Goal: Task Accomplishment & Management: Manage account settings

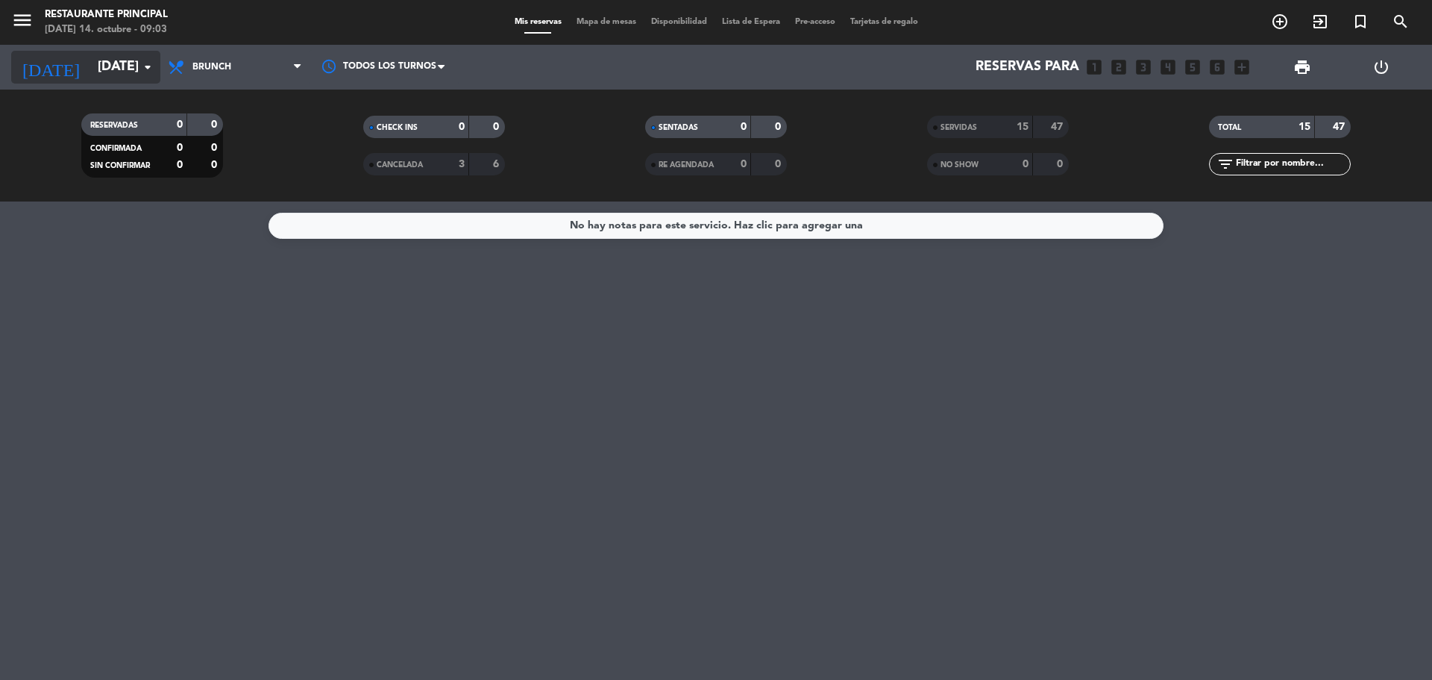
click at [31, 69] on icon "[DATE]" at bounding box center [50, 67] width 79 height 33
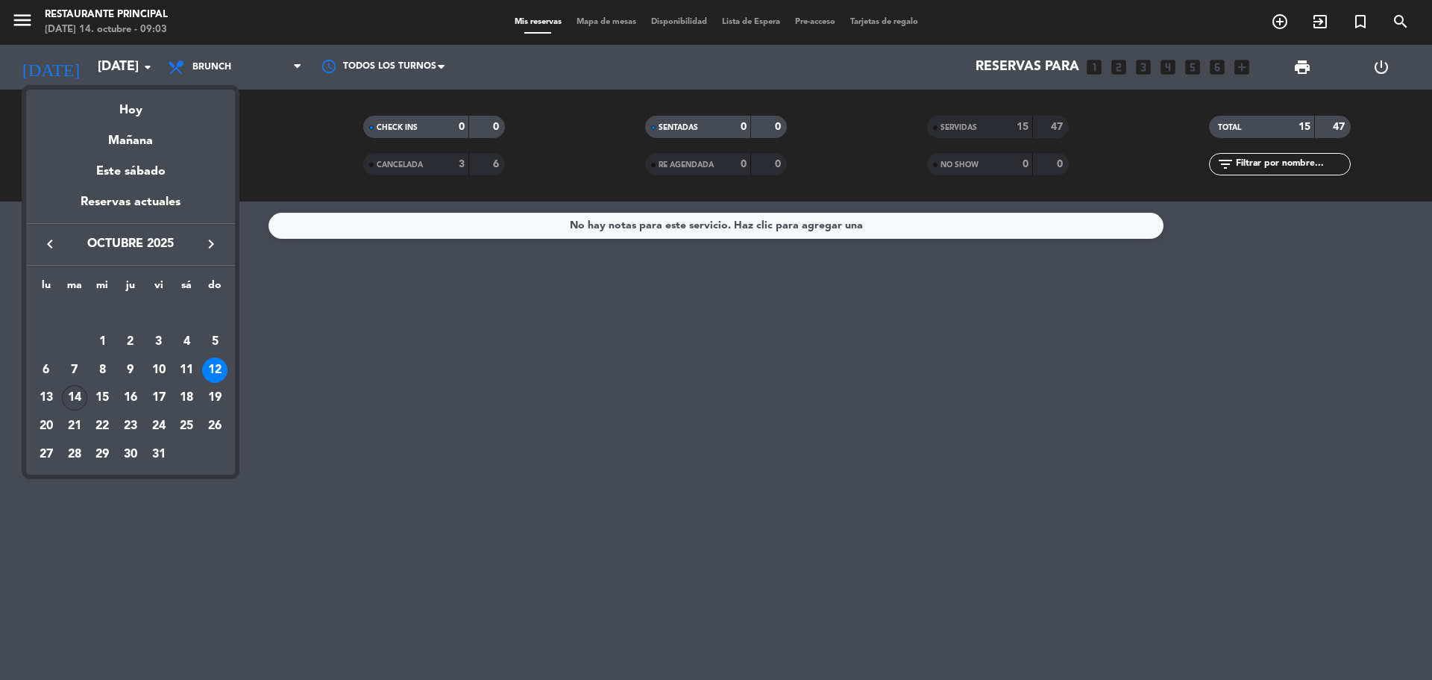
click at [75, 398] on div "14" at bounding box center [74, 397] width 25 height 25
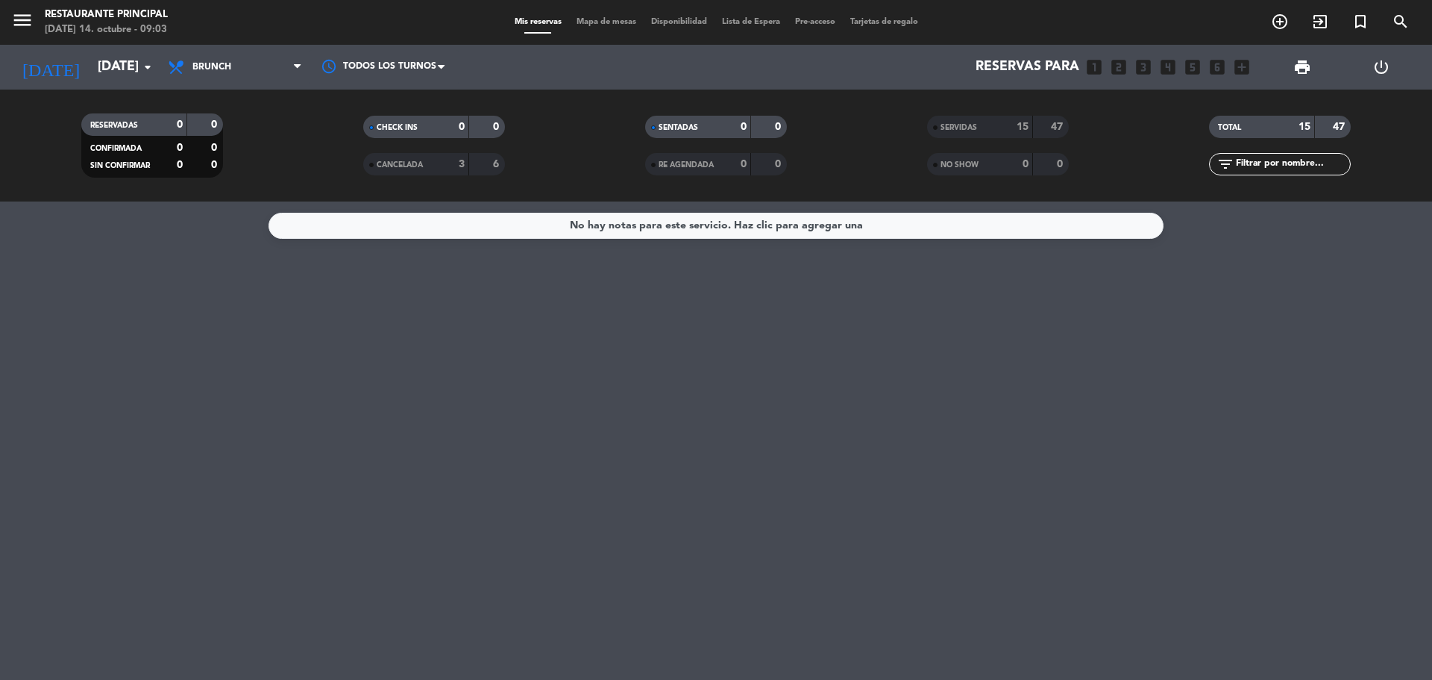
type input "[DATE]"
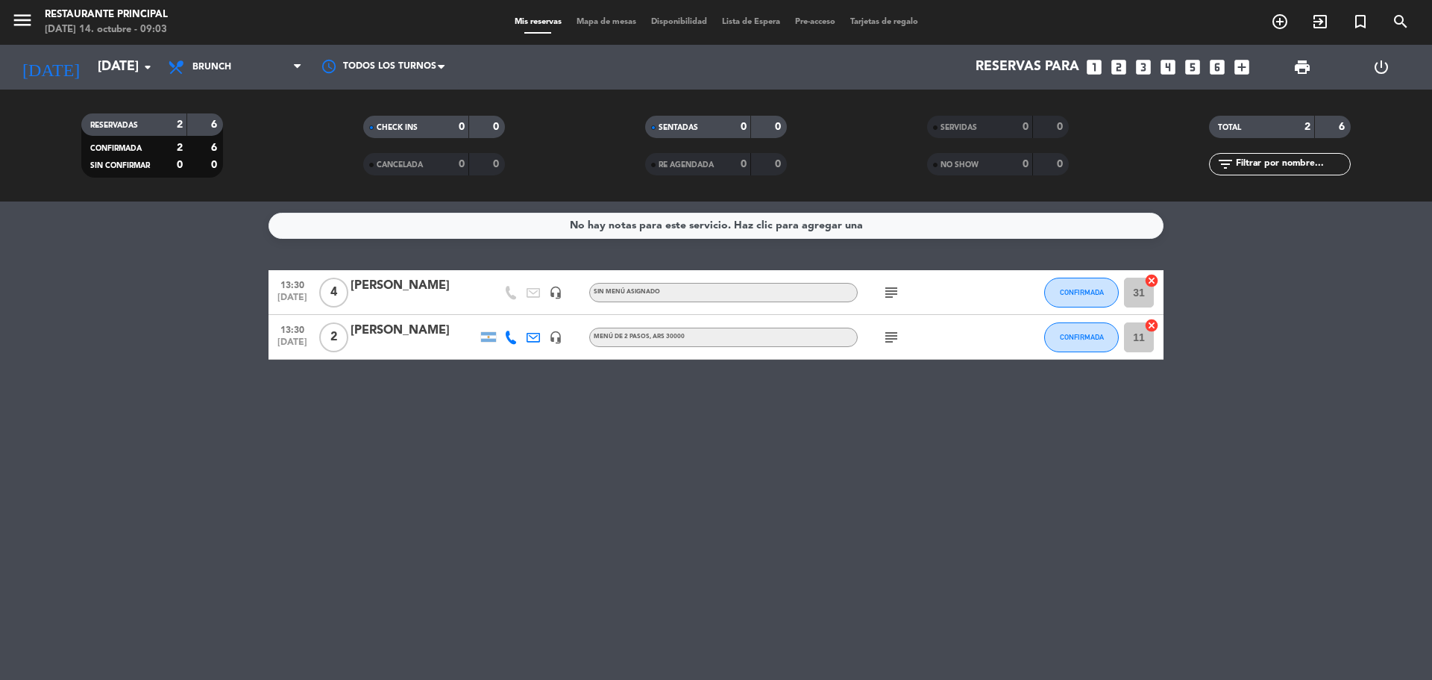
click at [889, 288] on icon "subject" at bounding box center [891, 292] width 18 height 18
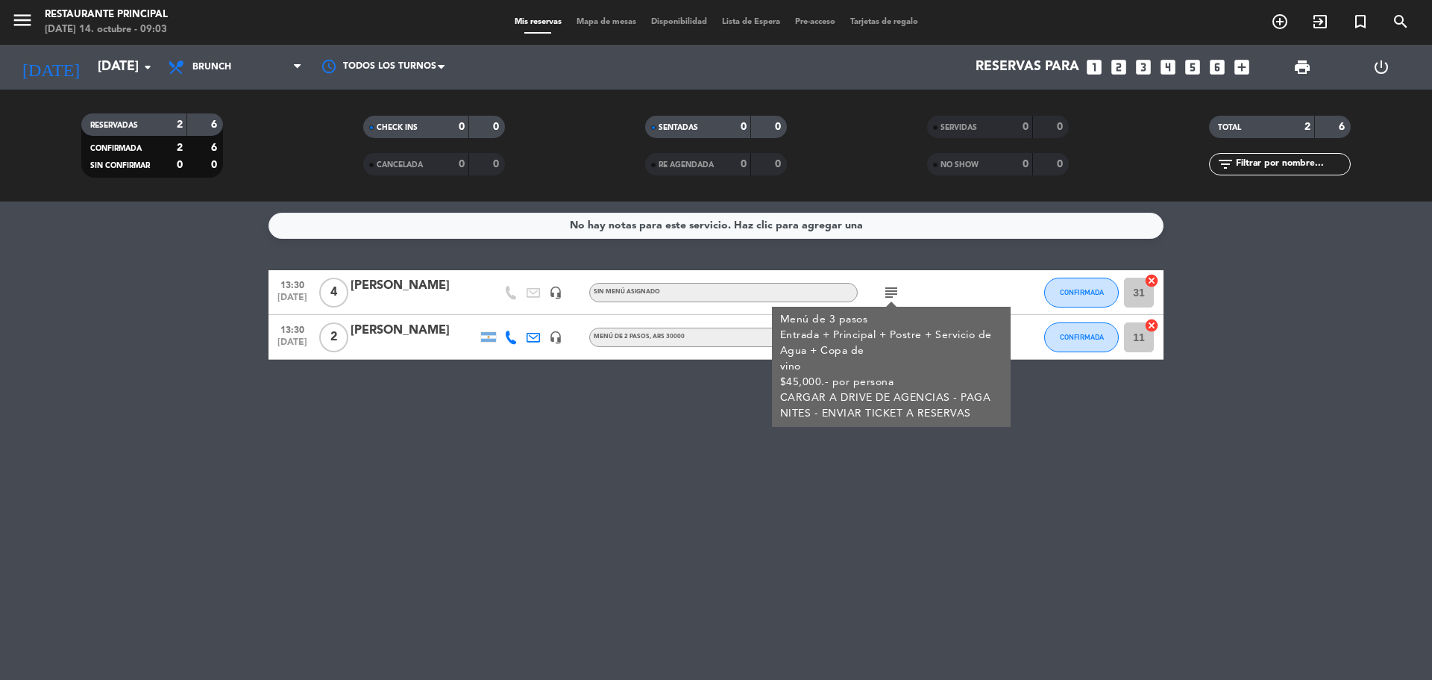
click at [889, 288] on icon "subject" at bounding box center [891, 292] width 18 height 18
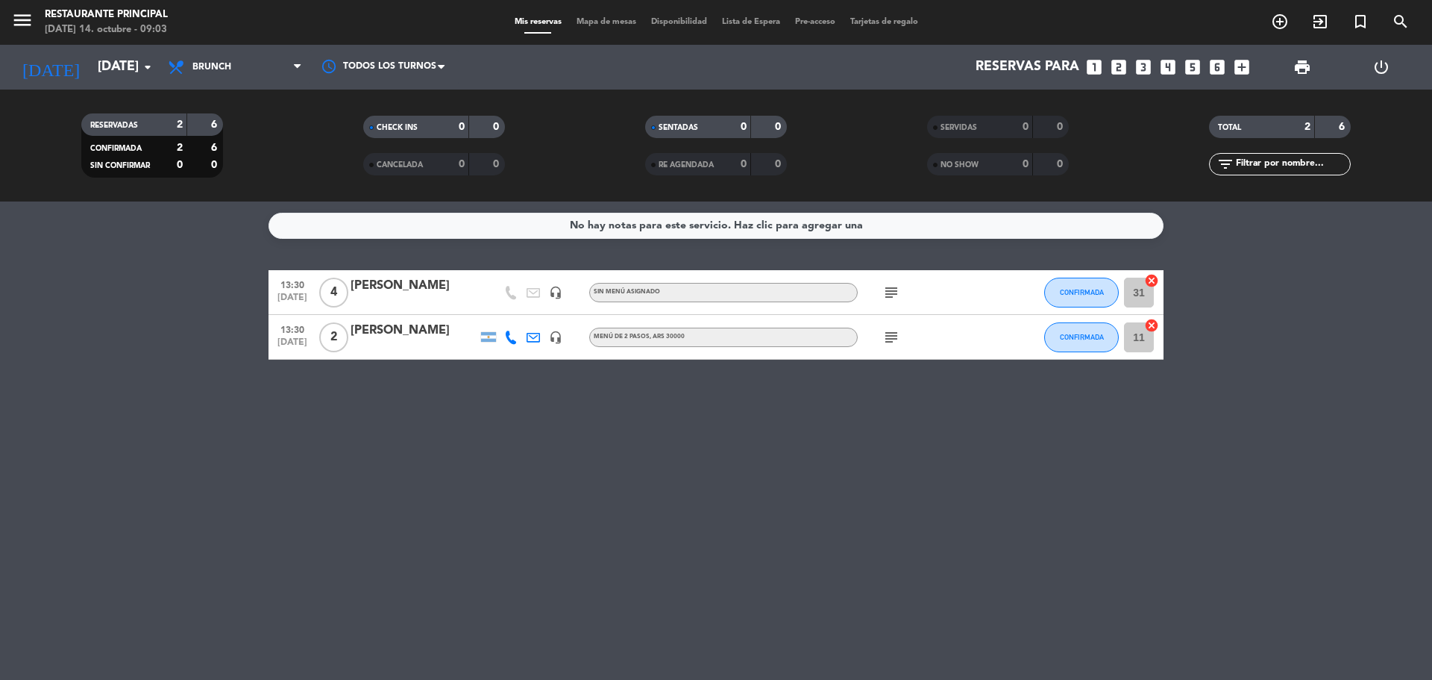
click at [888, 341] on icon "subject" at bounding box center [891, 337] width 18 height 18
click at [660, 336] on span ", ARS 30000" at bounding box center [667, 336] width 35 height 6
click at [890, 288] on icon "subject" at bounding box center [891, 292] width 18 height 18
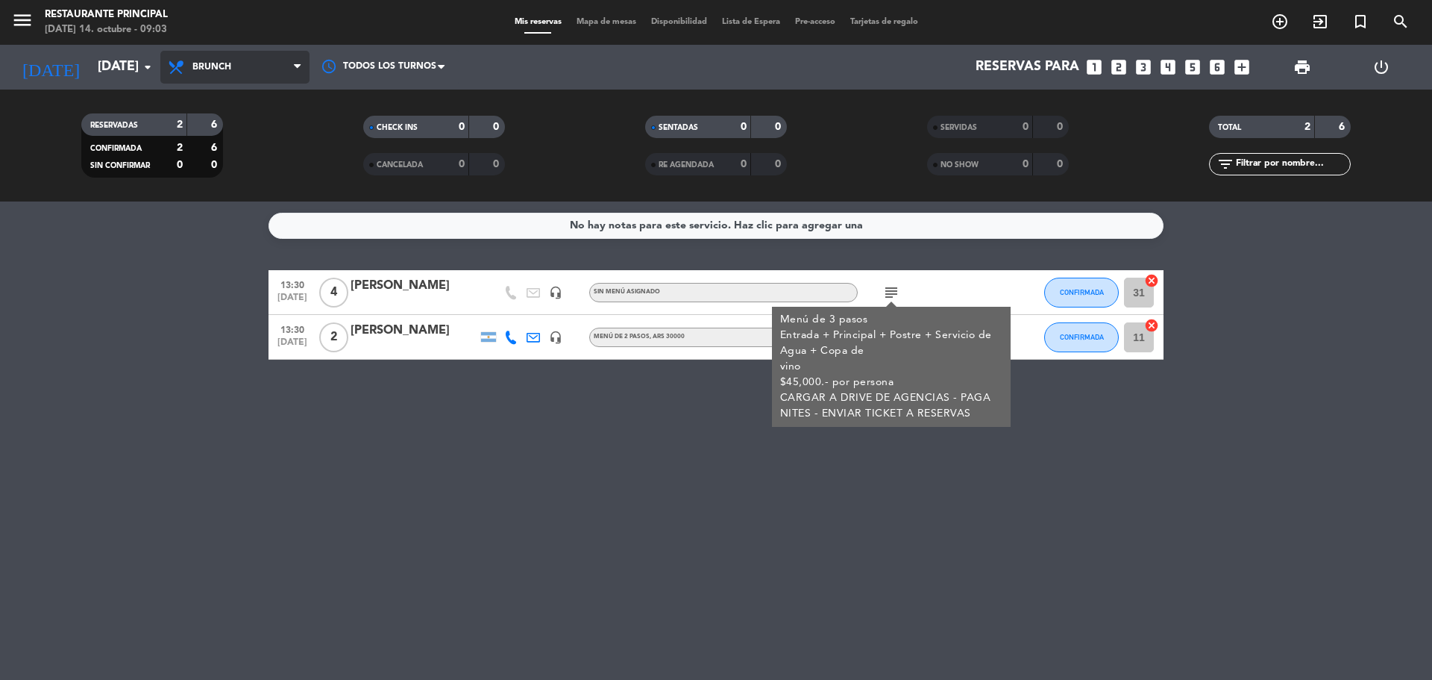
click at [298, 76] on span "Brunch" at bounding box center [234, 67] width 149 height 33
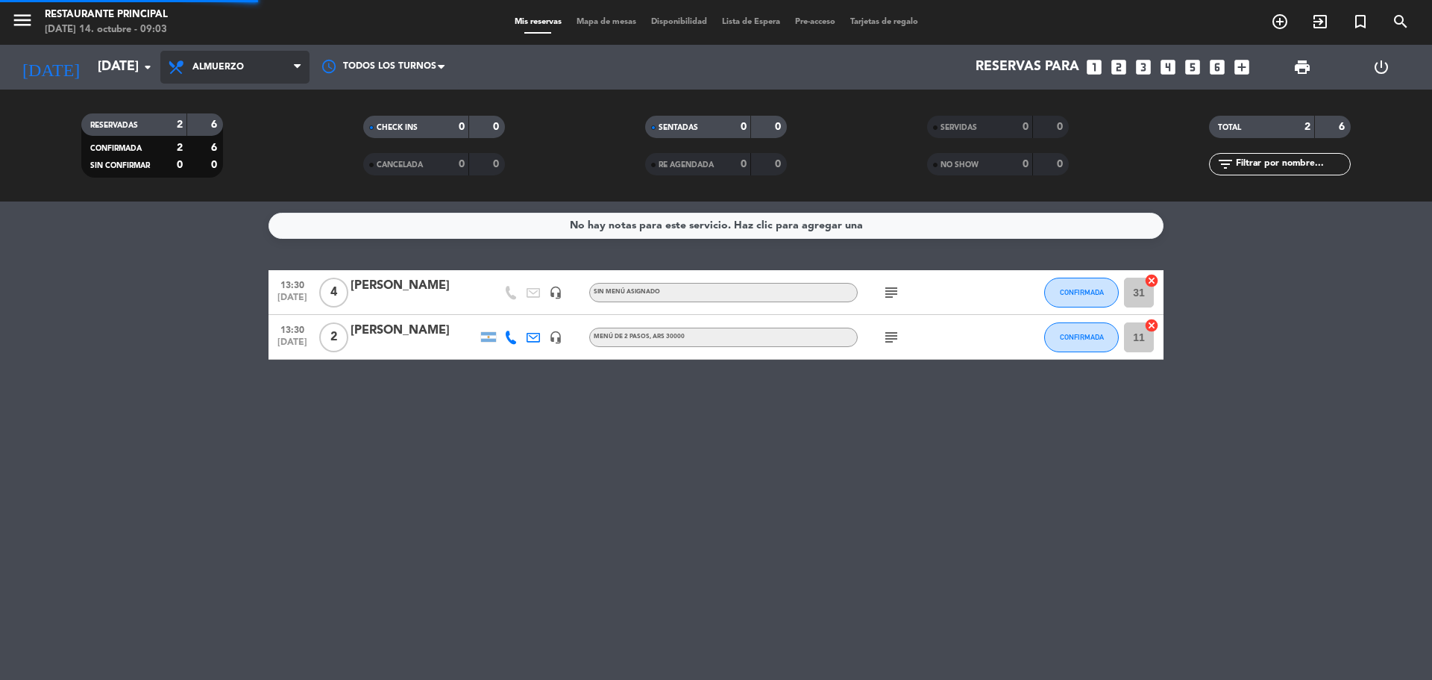
click at [287, 189] on div "menu Restaurante Principal [DATE] 14. octubre - 09:03 Mis reservas Mapa de mesa…" at bounding box center [716, 100] width 1432 height 201
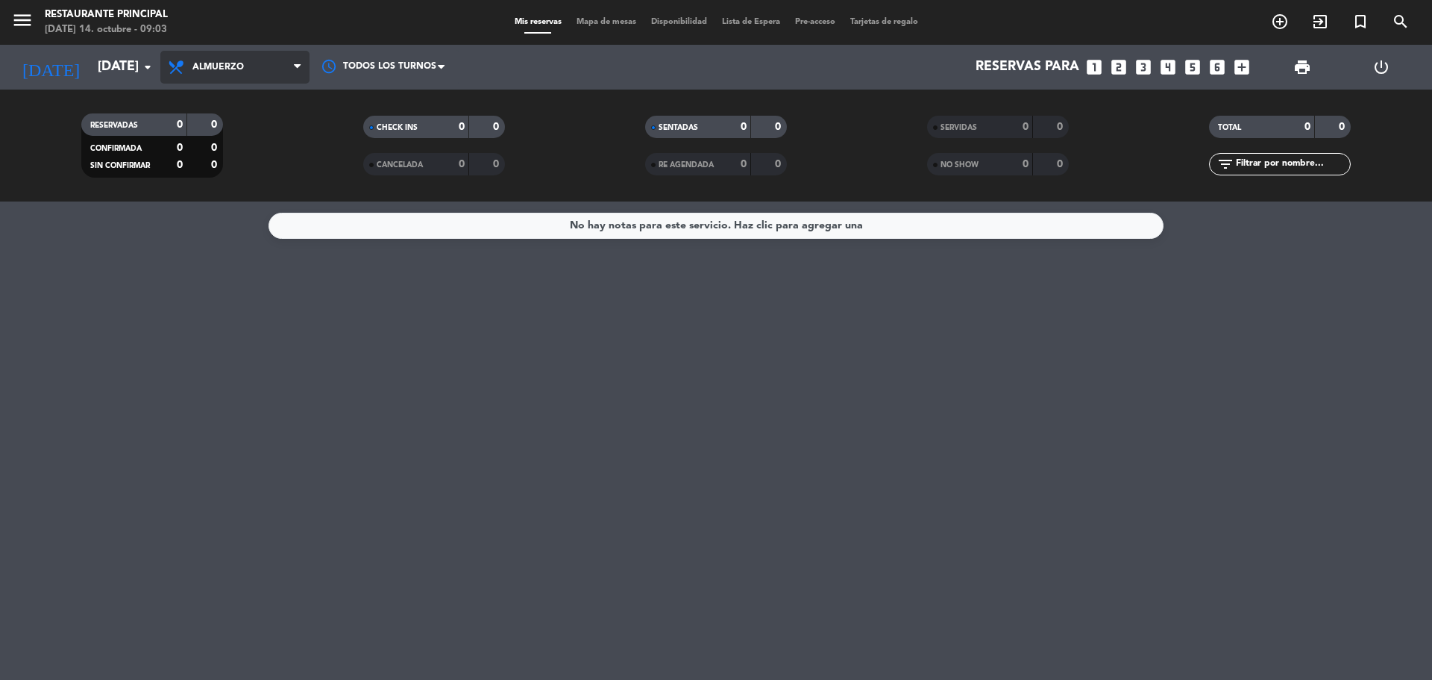
click at [299, 65] on icon at bounding box center [297, 67] width 7 height 12
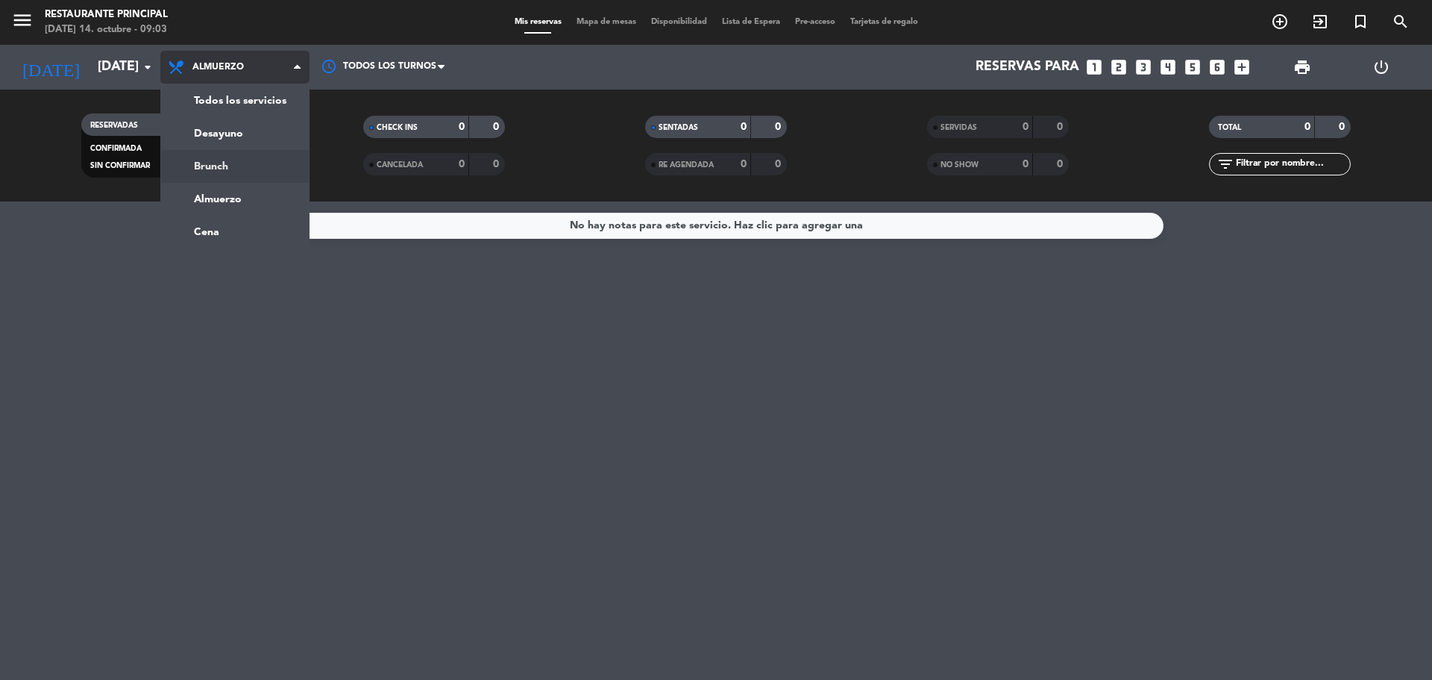
click at [261, 172] on div "menu Restaurante Principal [DATE] 14. octubre - 09:03 Mis reservas Mapa de mesa…" at bounding box center [716, 100] width 1432 height 201
